Goal: Task Accomplishment & Management: Complete application form

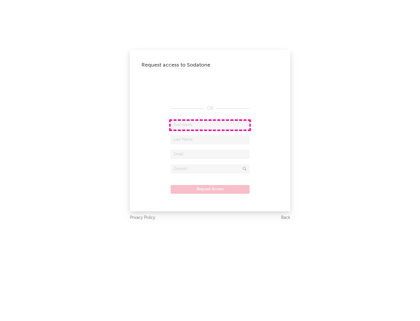
click at [210, 125] on input "text" at bounding box center [210, 125] width 79 height 9
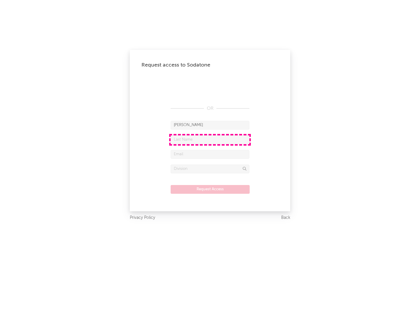
type input "[PERSON_NAME]"
click at [210, 139] on input "text" at bounding box center [210, 139] width 79 height 9
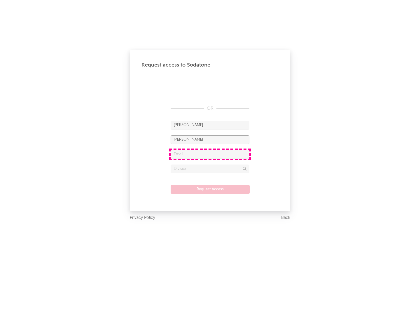
type input "[PERSON_NAME]"
click at [210, 154] on input "text" at bounding box center [210, 154] width 79 height 9
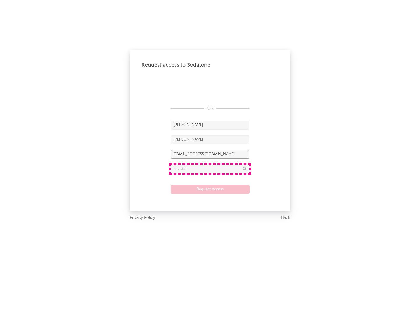
type input "[EMAIL_ADDRESS][DOMAIN_NAME]"
click at [210, 169] on input "text" at bounding box center [210, 168] width 79 height 9
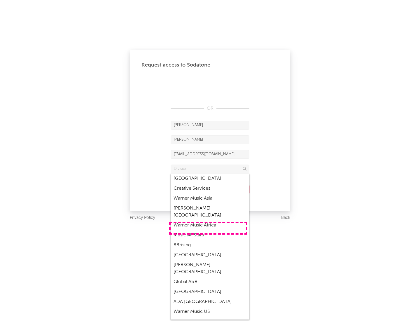
click at [208, 230] on div "Music All Stars" at bounding box center [210, 235] width 79 height 10
type input "Music All Stars"
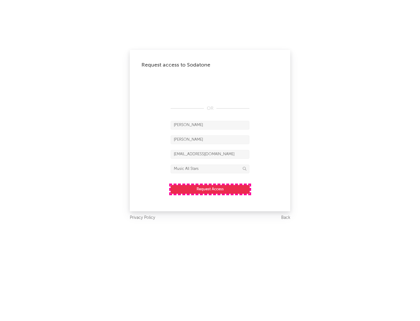
click at [210, 189] on button "Request Access" at bounding box center [210, 189] width 79 height 9
